Goal: Navigation & Orientation: Find specific page/section

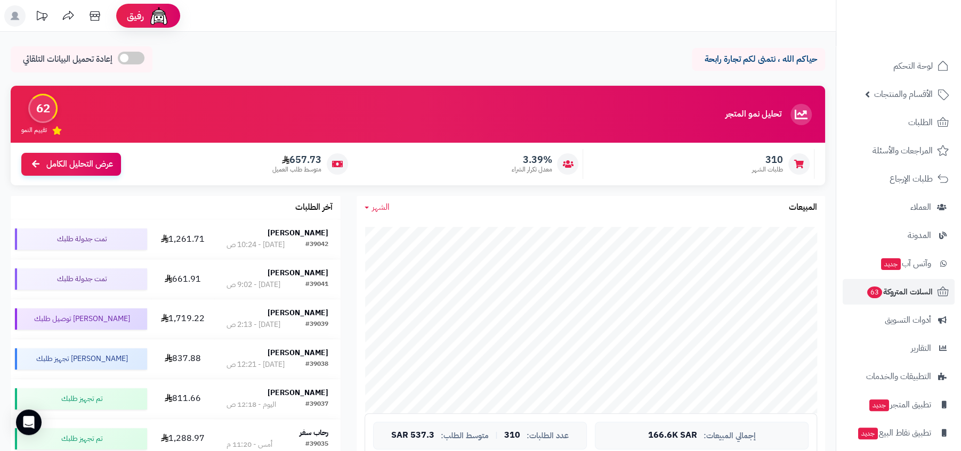
scroll to position [36, 0]
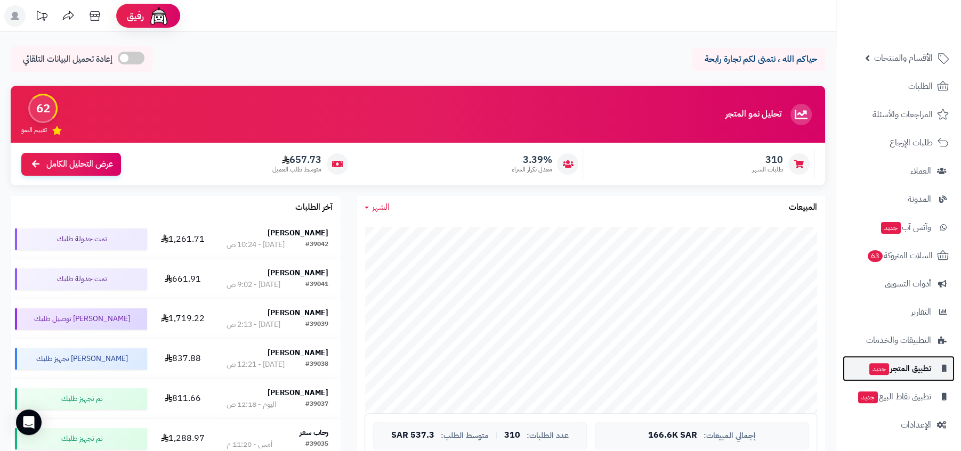
click at [894, 369] on span "تطبيق المتجر جديد" at bounding box center [899, 368] width 63 height 15
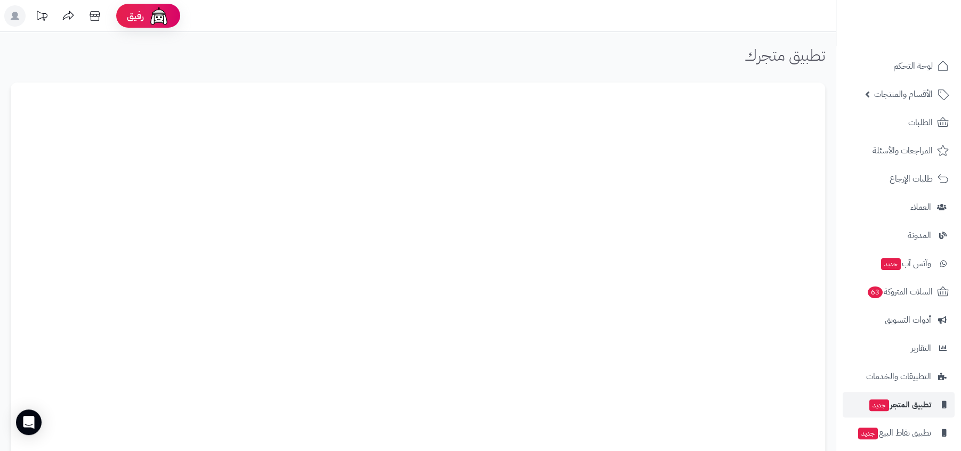
click at [777, 47] on h1 "تطبيق متجرك" at bounding box center [784, 55] width 80 height 18
click at [696, 51] on div "تطبيق متجرك" at bounding box center [418, 59] width 814 height 26
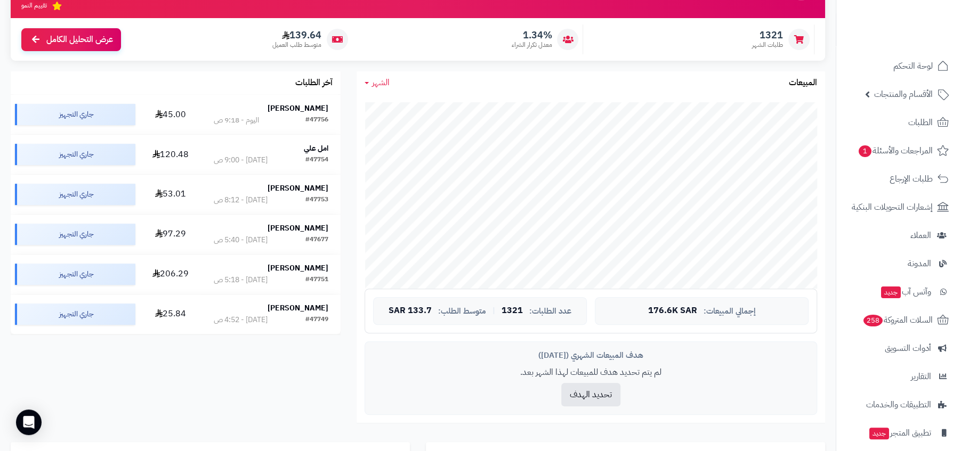
scroll to position [169, 0]
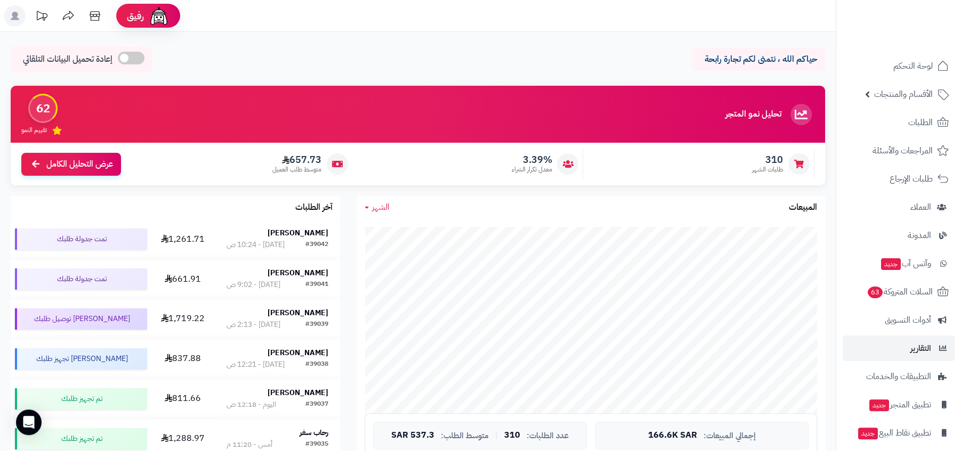
scroll to position [36, 0]
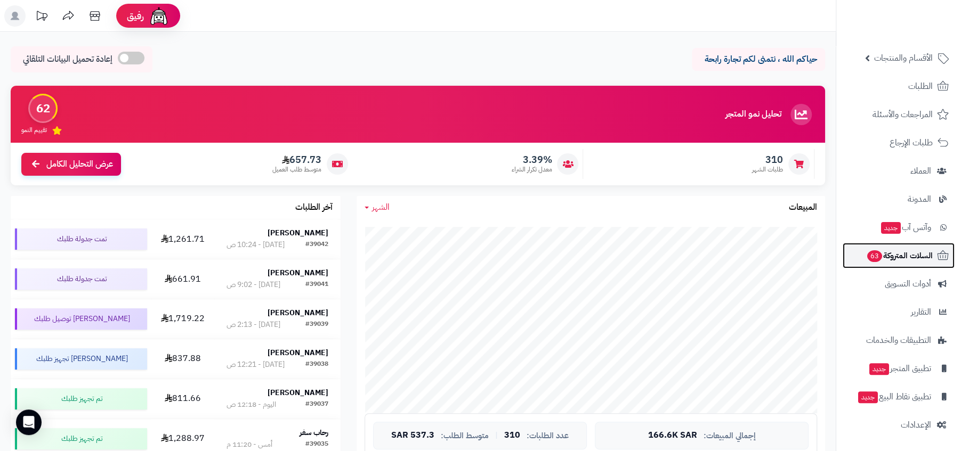
click at [885, 248] on span "السلات المتروكة 63" at bounding box center [899, 255] width 67 height 15
